Goal: Task Accomplishment & Management: Manage account settings

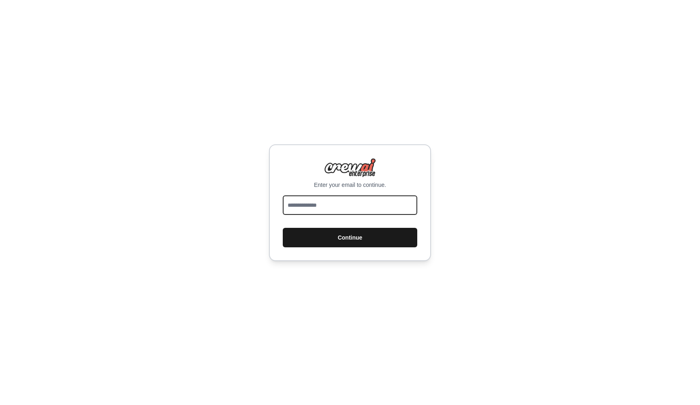
type input "**********"
click at [349, 242] on button "Continue" at bounding box center [350, 237] width 135 height 19
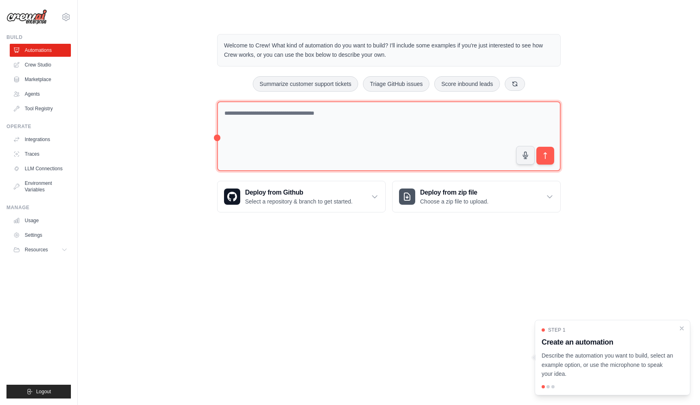
click at [304, 146] on textarea at bounding box center [389, 136] width 344 height 70
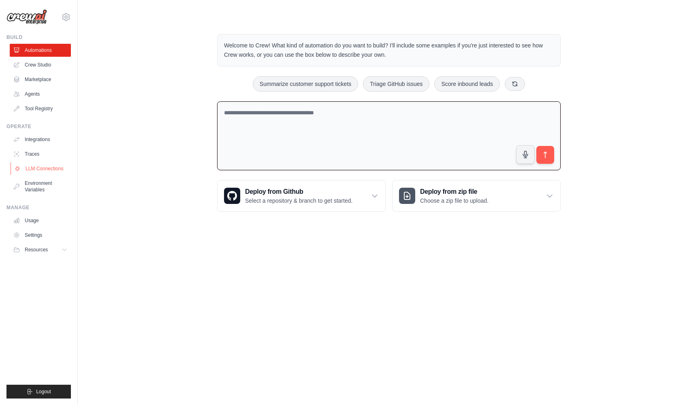
click at [47, 166] on link "LLM Connections" at bounding box center [41, 168] width 61 height 13
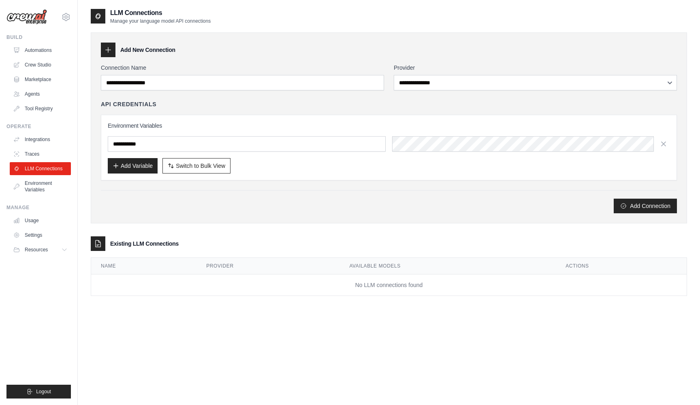
click at [401, 130] on div "Environment Variables Add Variable Switch to Bulk View Switch to Table View" at bounding box center [389, 148] width 563 height 52
click at [148, 216] on div "**********" at bounding box center [389, 127] width 597 height 191
click at [32, 190] on link "Environment Variables" at bounding box center [41, 186] width 61 height 19
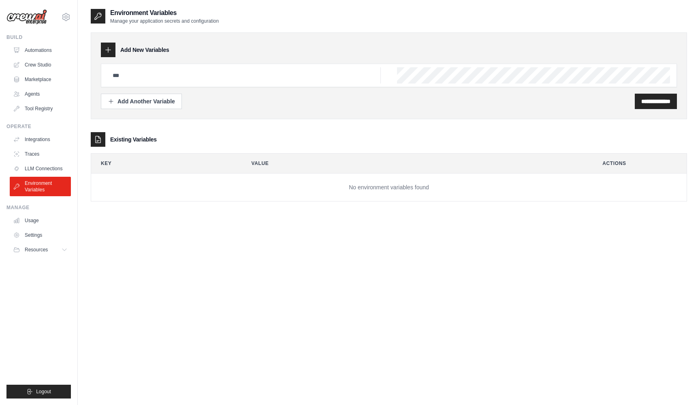
click at [43, 146] on ul "Integrations Traces LLM Connections Environment Variables" at bounding box center [40, 164] width 61 height 63
click at [38, 152] on link "Traces" at bounding box center [41, 154] width 61 height 13
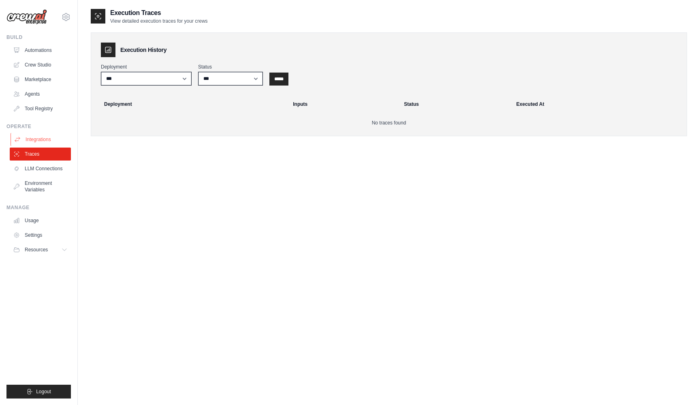
click at [42, 138] on link "Integrations" at bounding box center [41, 139] width 61 height 13
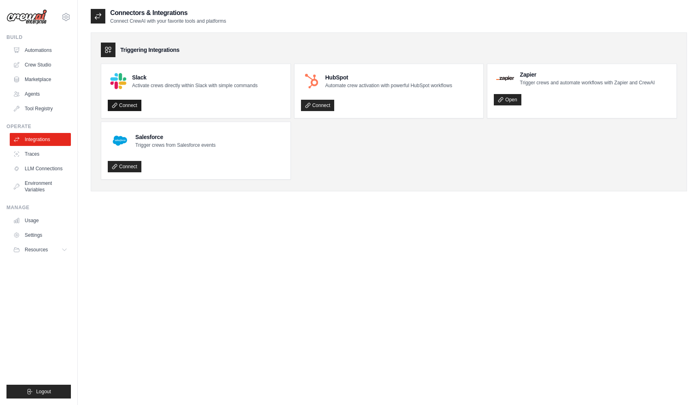
click at [132, 109] on link "Connect" at bounding box center [125, 105] width 34 height 11
click at [37, 249] on span "Resources" at bounding box center [37, 249] width 23 height 6
click at [68, 9] on div "kartikkhasanvis@gmail.com Settings" at bounding box center [38, 13] width 64 height 26
click at [67, 18] on icon at bounding box center [66, 17] width 2 height 2
click at [56, 54] on link "Settings" at bounding box center [65, 54] width 71 height 15
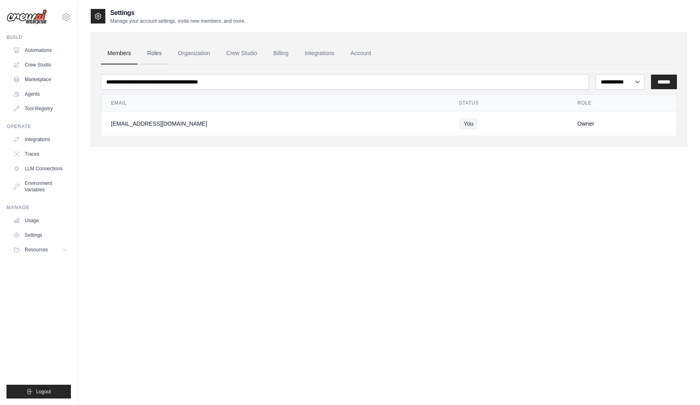
click at [162, 54] on link "Roles" at bounding box center [155, 54] width 28 height 22
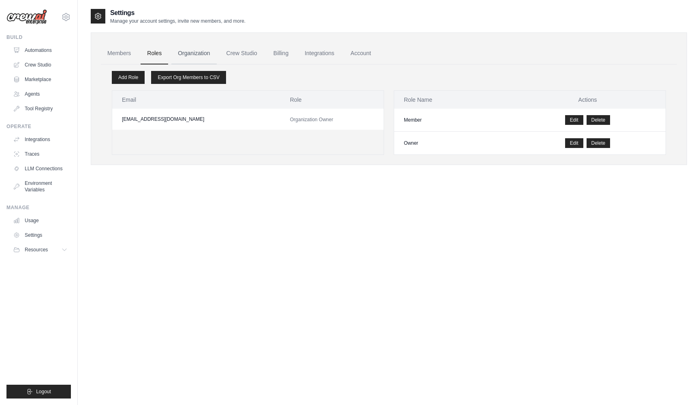
click at [184, 54] on link "Organization" at bounding box center [193, 54] width 45 height 22
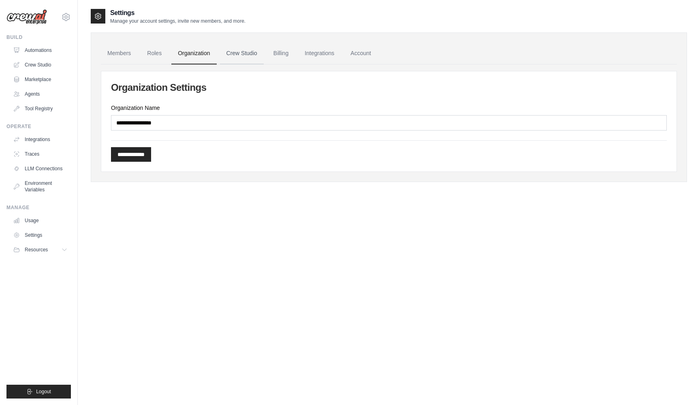
click at [251, 50] on link "Crew Studio" at bounding box center [242, 54] width 44 height 22
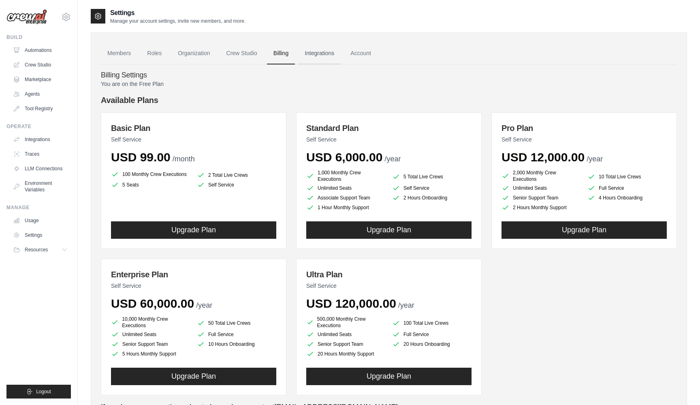
click at [316, 54] on link "Integrations" at bounding box center [319, 54] width 43 height 22
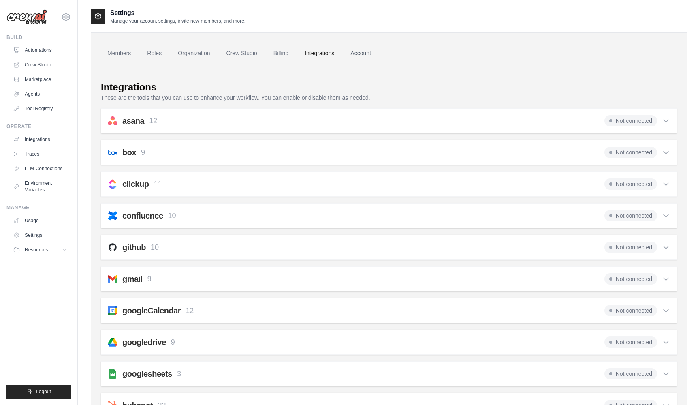
click at [364, 54] on link "Account" at bounding box center [361, 54] width 34 height 22
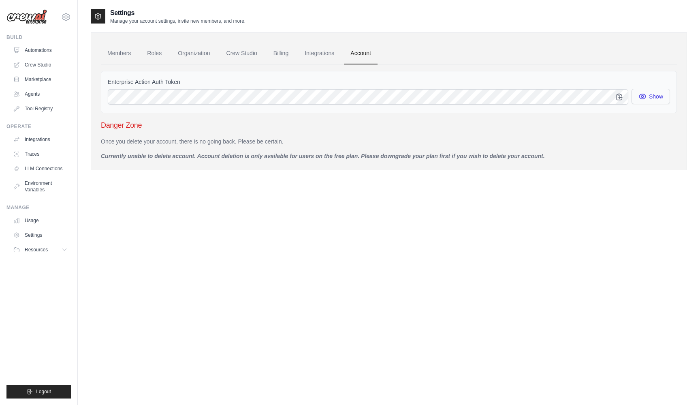
click at [650, 97] on button "Show" at bounding box center [651, 96] width 39 height 15
click at [53, 53] on link "Automations" at bounding box center [41, 50] width 61 height 13
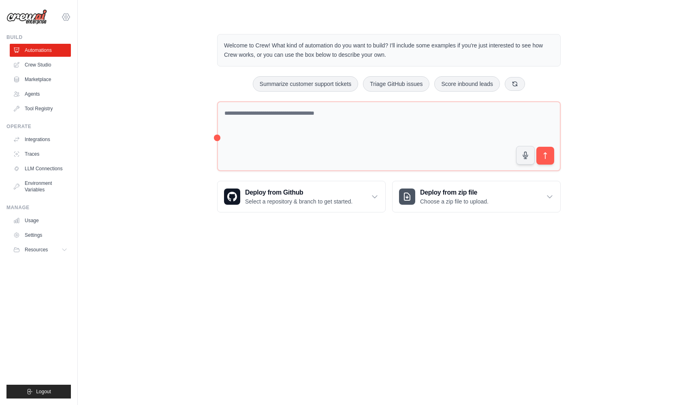
click at [66, 15] on icon at bounding box center [66, 17] width 10 height 10
click at [51, 54] on link "Settings" at bounding box center [65, 54] width 71 height 15
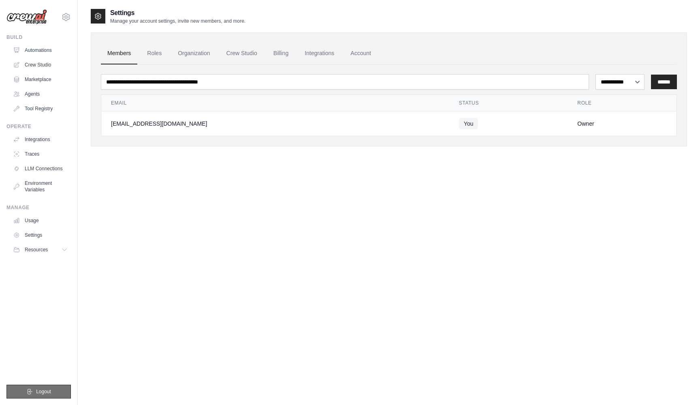
click at [39, 392] on span "Logout" at bounding box center [43, 391] width 15 height 6
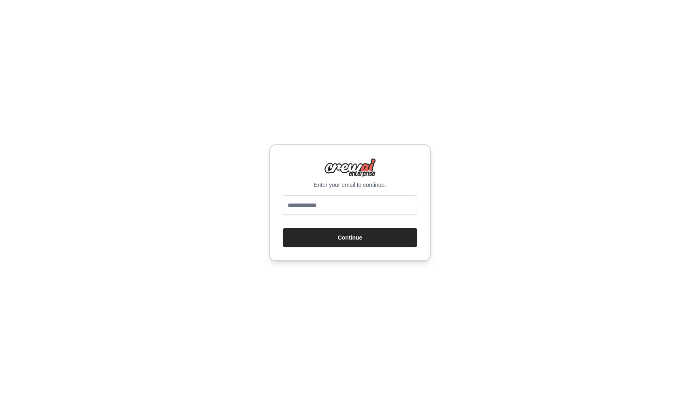
click at [255, 137] on div "Enter your email to continue. Continue" at bounding box center [350, 202] width 700 height 405
